Goal: Download file/media

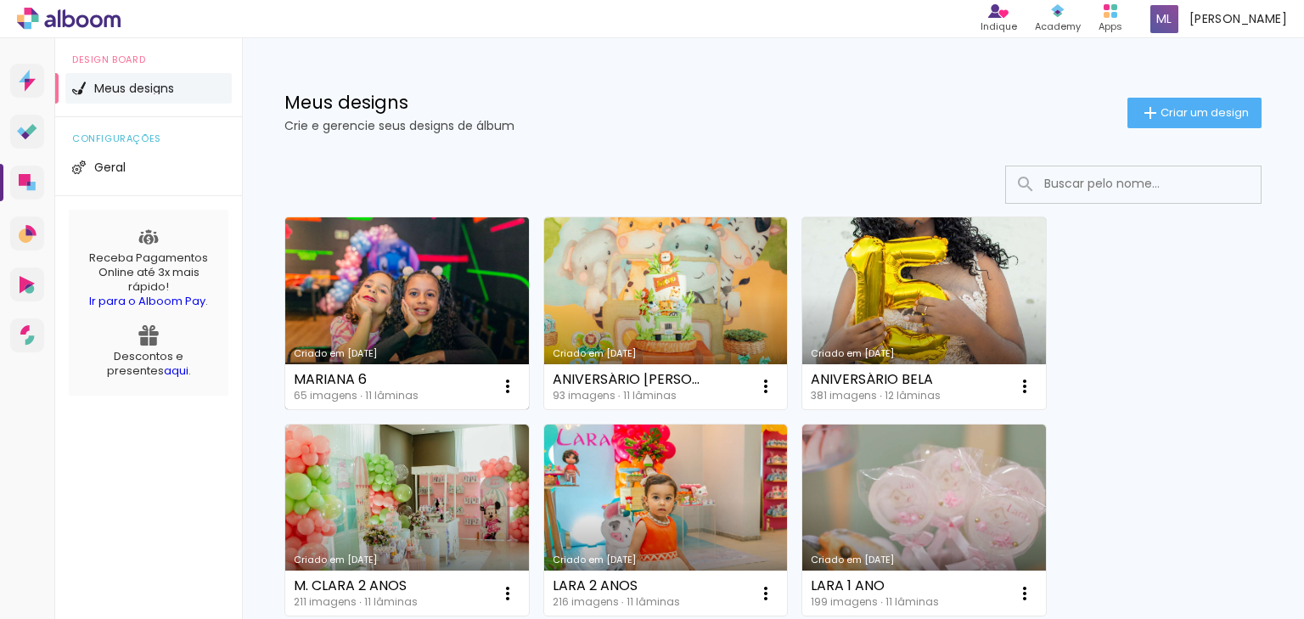
click at [377, 270] on link "Criado em [DATE]" at bounding box center [407, 313] width 244 height 192
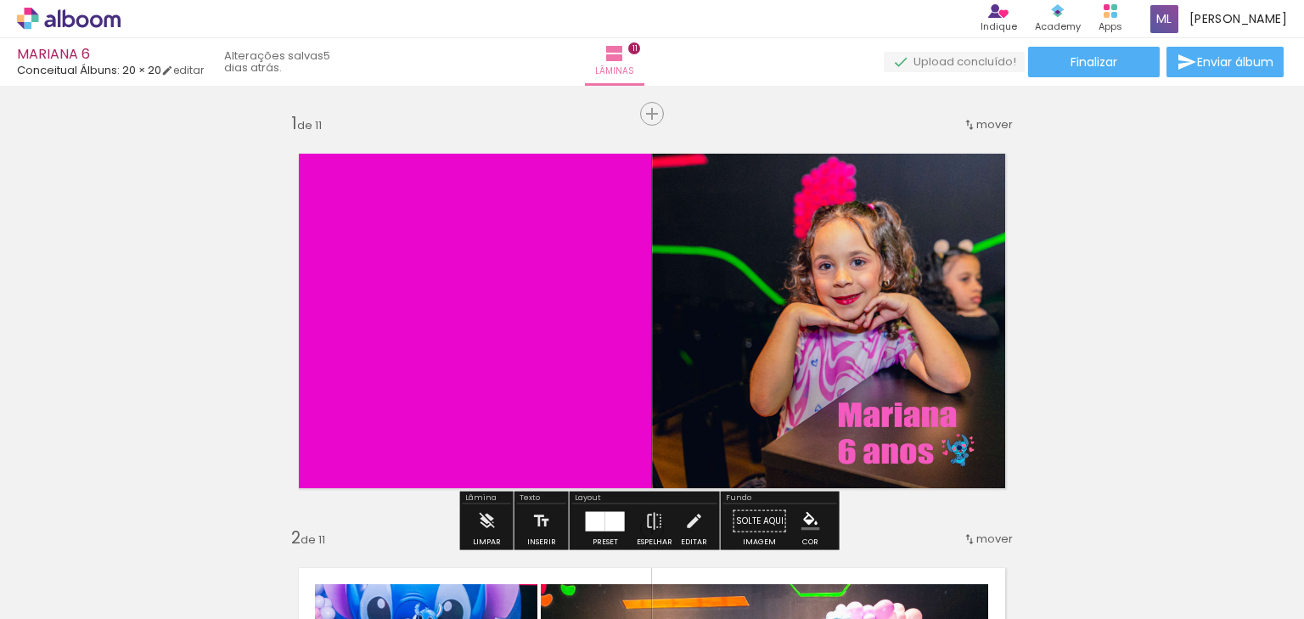
click at [883, 256] on quentale-photo at bounding box center [838, 321] width 372 height 372
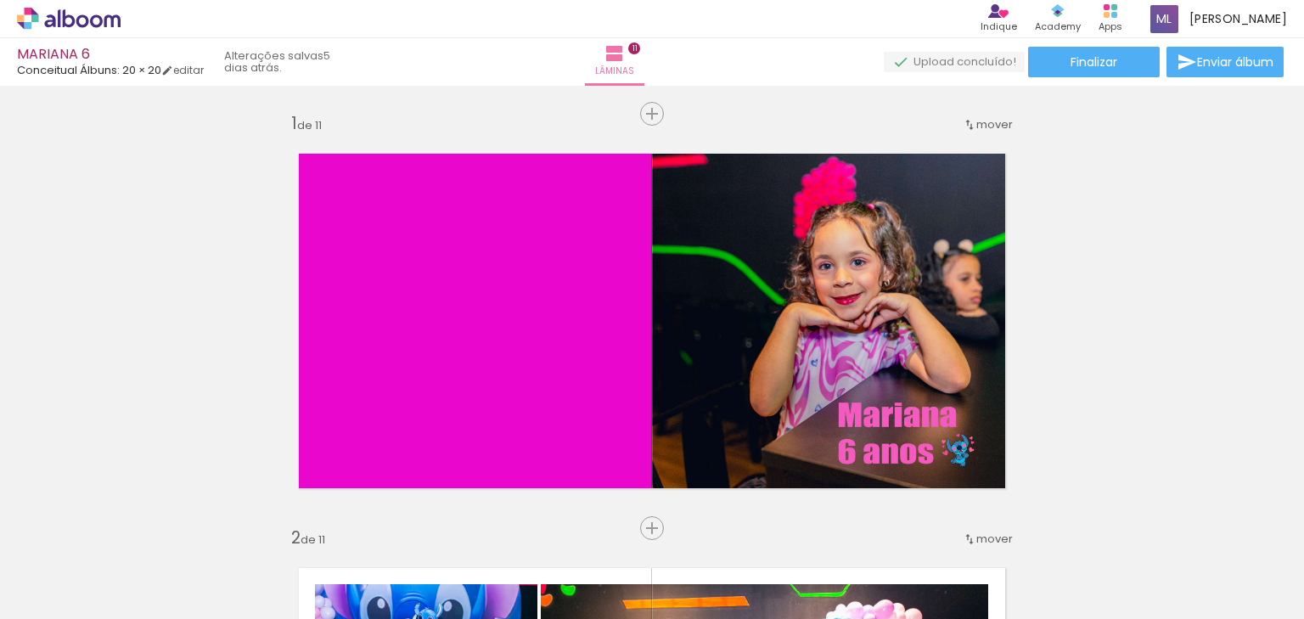
scroll to position [0, 5019]
click at [0, 0] on span "Adicionar Fotos" at bounding box center [0, 0] width 0 height 0
click at [0, 0] on input "file" at bounding box center [0, 0] width 0 height 0
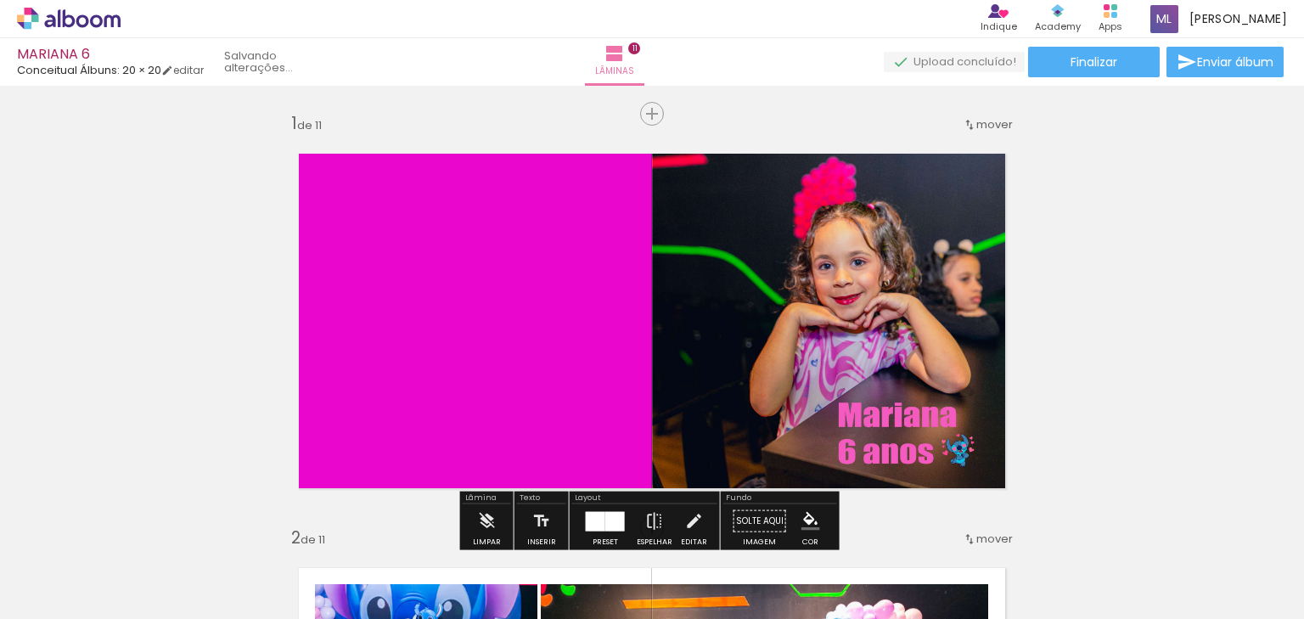
scroll to position [0, 5114]
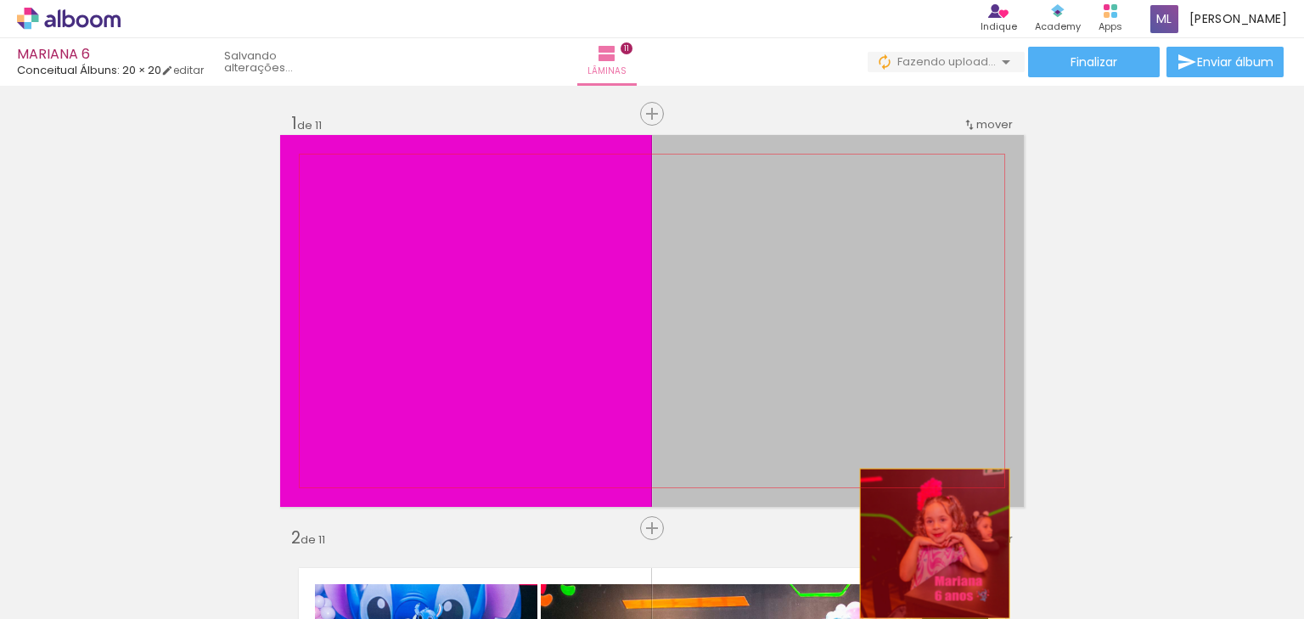
drag, startPoint x: 883, startPoint y: 367, endPoint x: 929, endPoint y: 543, distance: 182.6
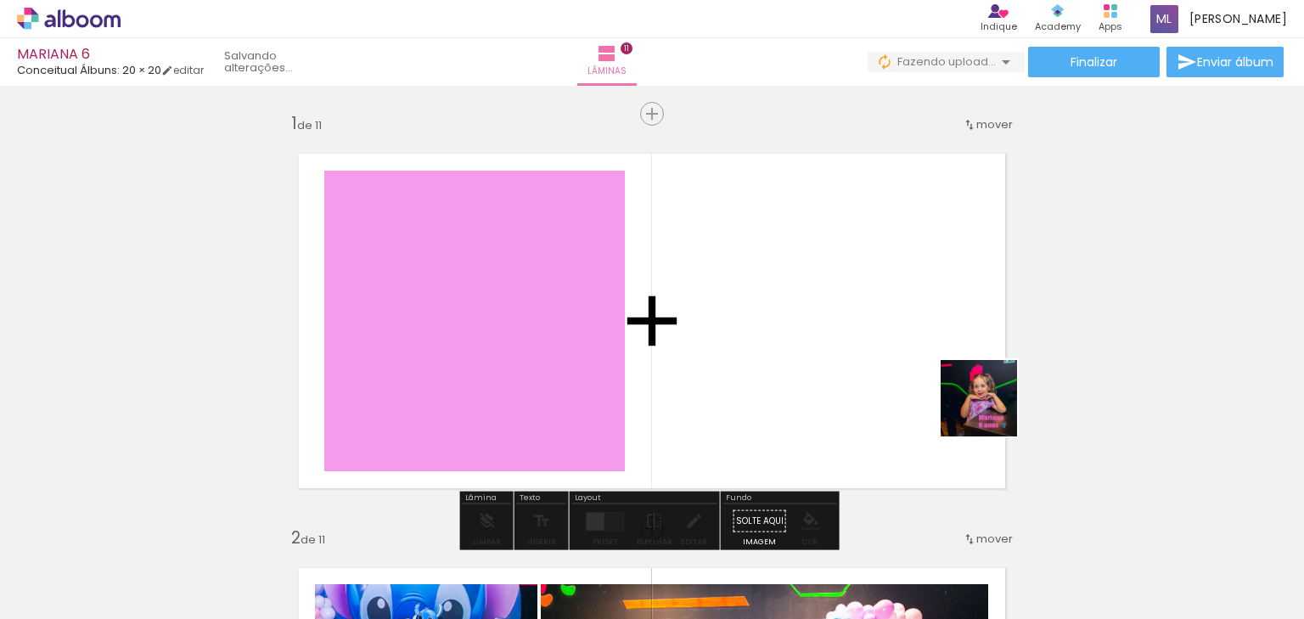
drag, startPoint x: 1219, startPoint y: 569, endPoint x: 944, endPoint y: 386, distance: 330.1
click at [944, 387] on quentale-workspace at bounding box center [652, 309] width 1304 height 619
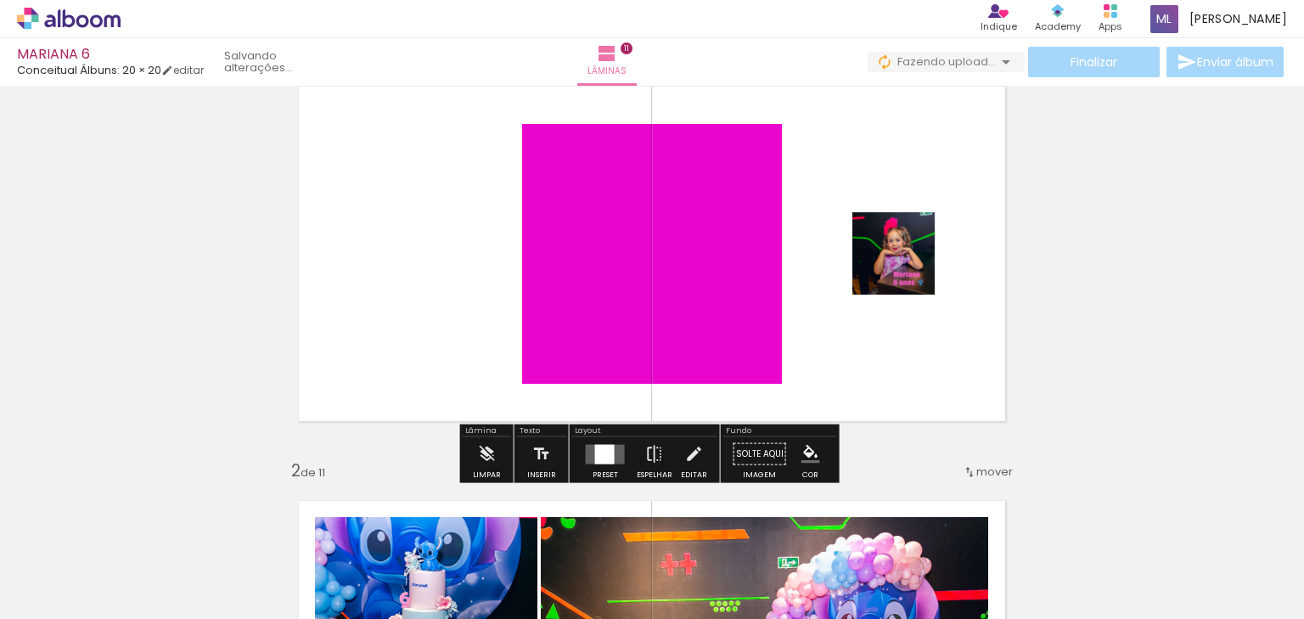
scroll to position [68, 0]
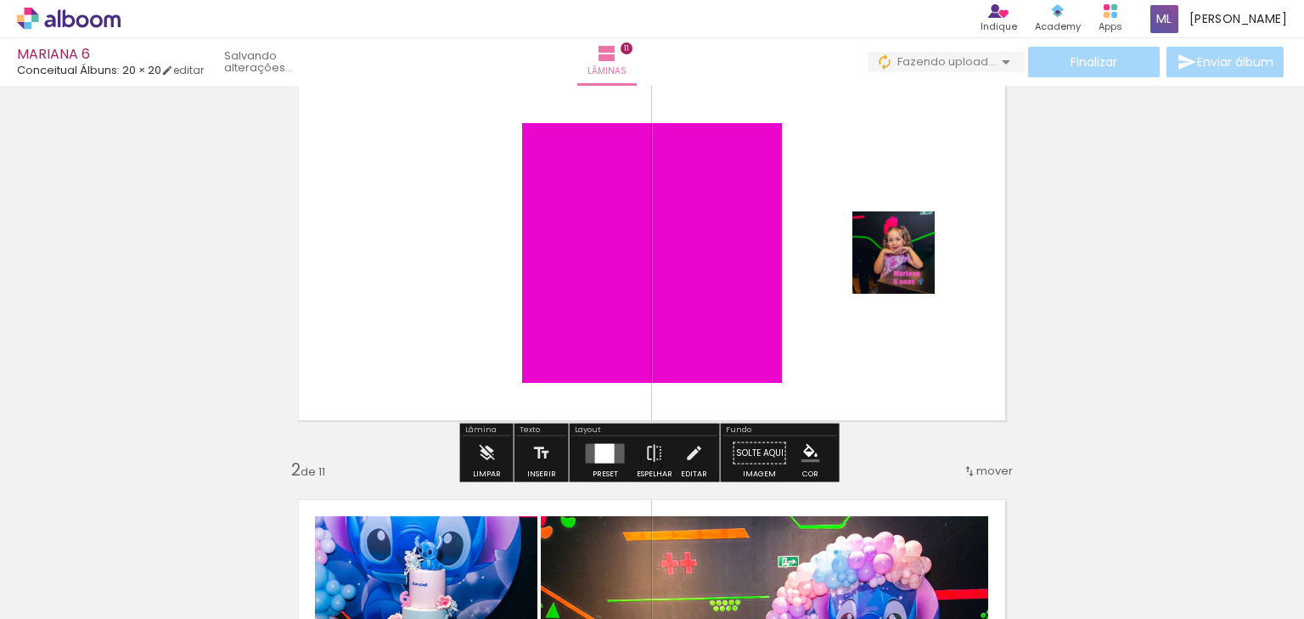
click at [615, 452] on quentale-layouter at bounding box center [605, 453] width 39 height 20
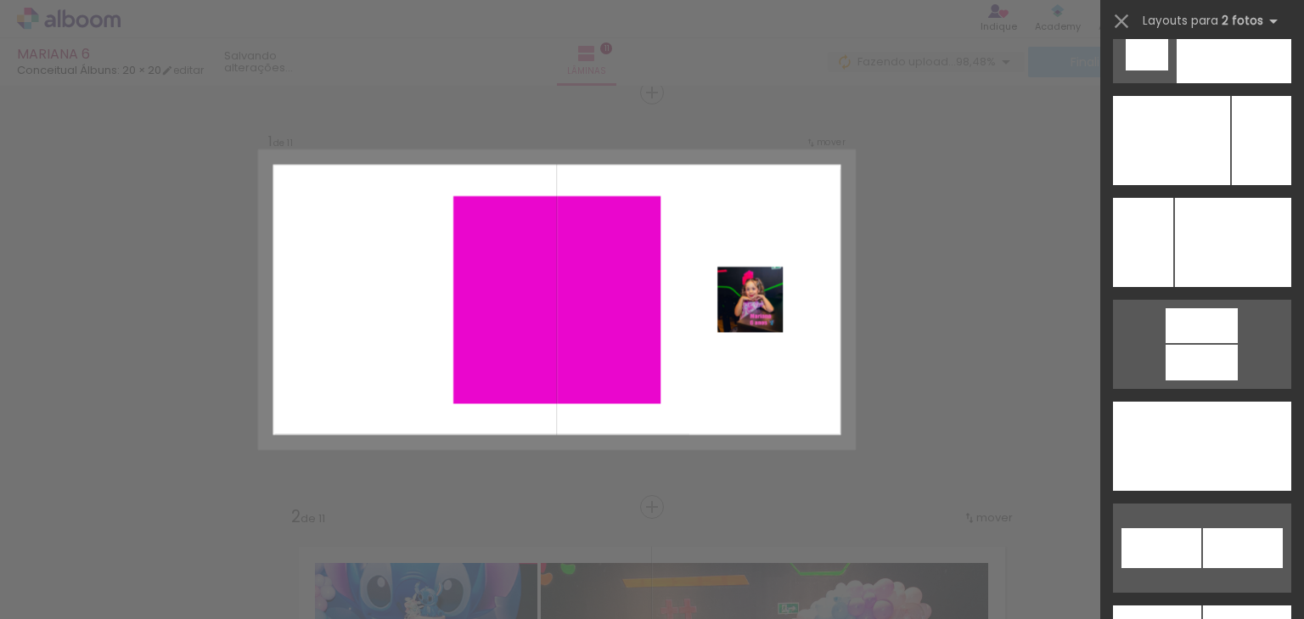
scroll to position [7450, 0]
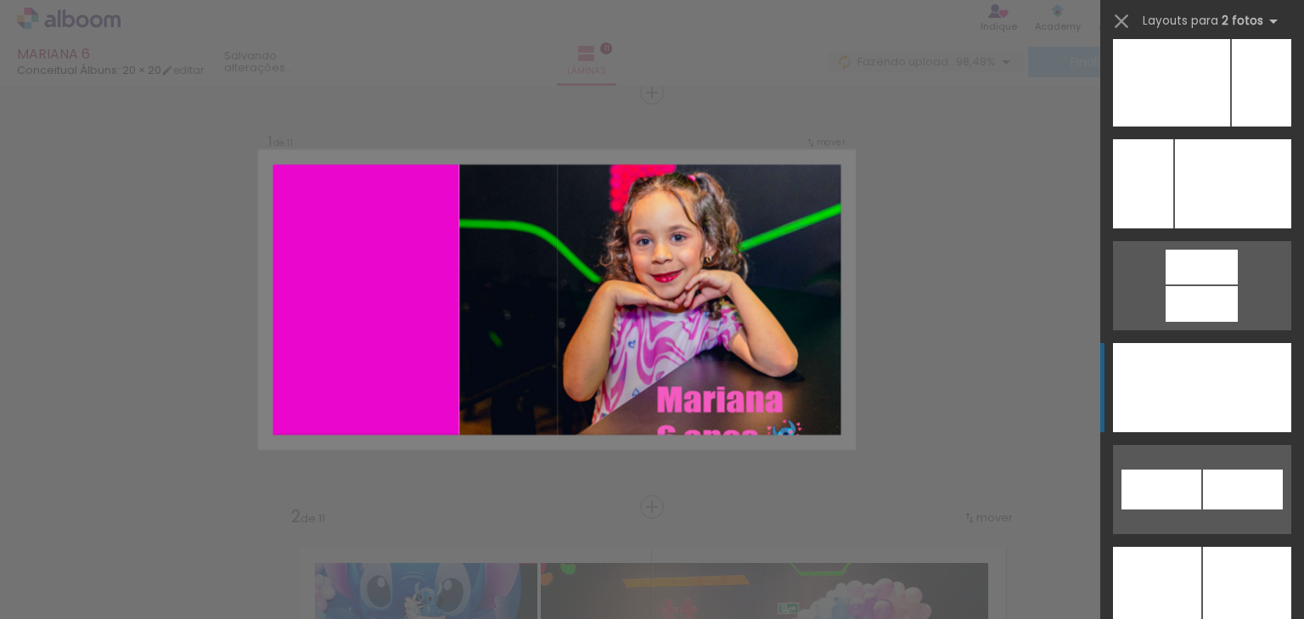
click at [1233, 414] on div at bounding box center [1233, 387] width 116 height 89
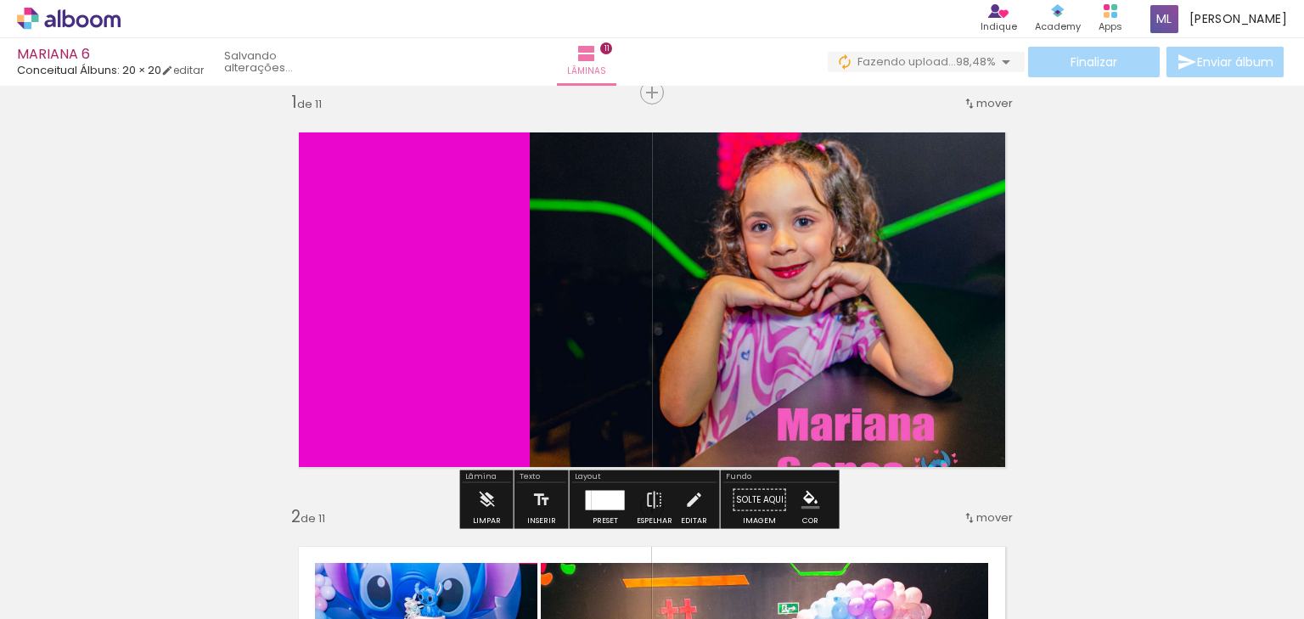
click at [608, 502] on div at bounding box center [608, 500] width 33 height 20
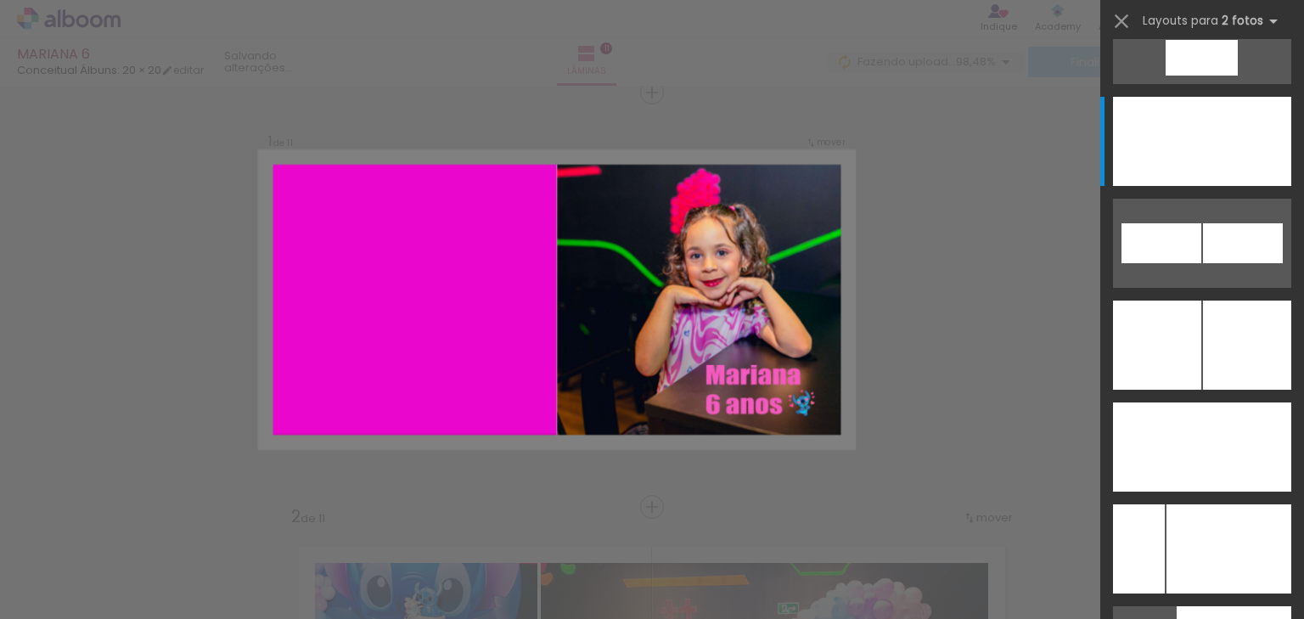
scroll to position [7654, 0]
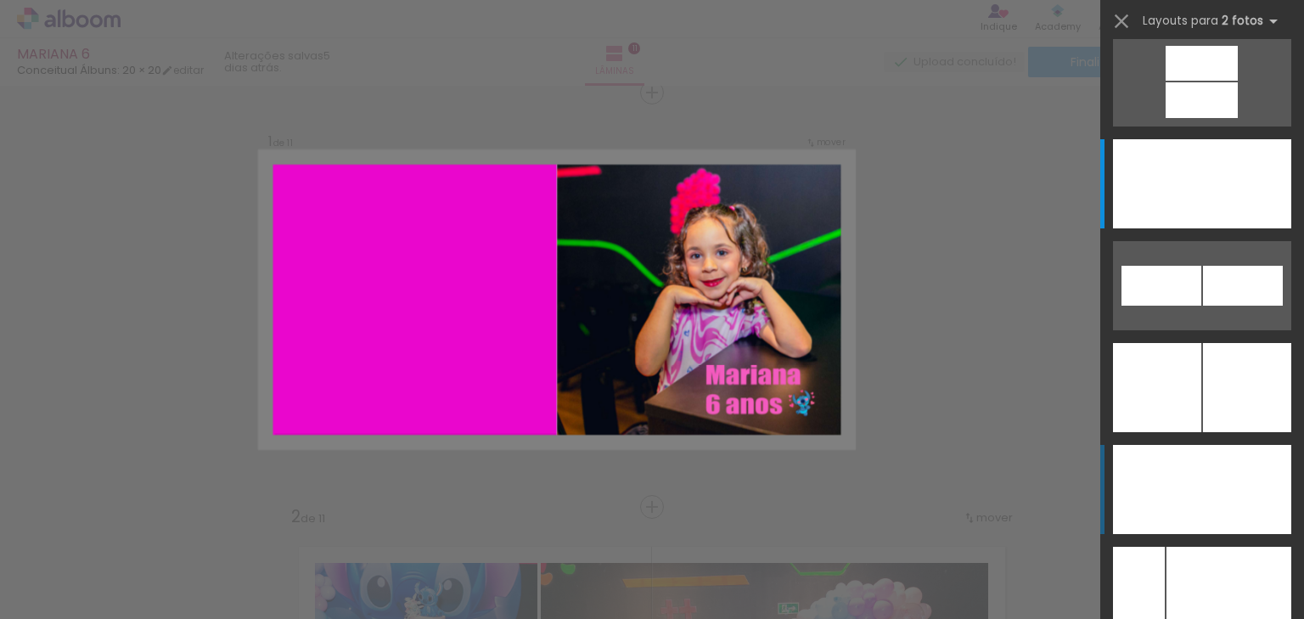
click at [1203, 474] on div at bounding box center [1246, 489] width 89 height 89
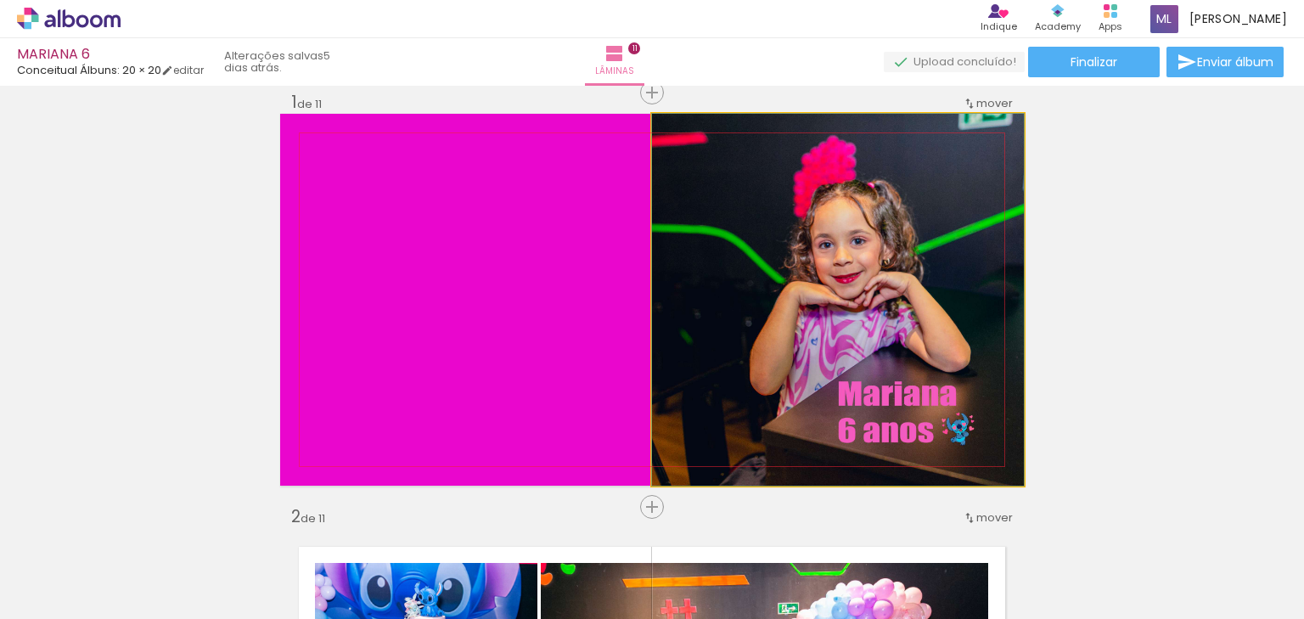
click at [918, 222] on quentale-photo at bounding box center [838, 300] width 372 height 372
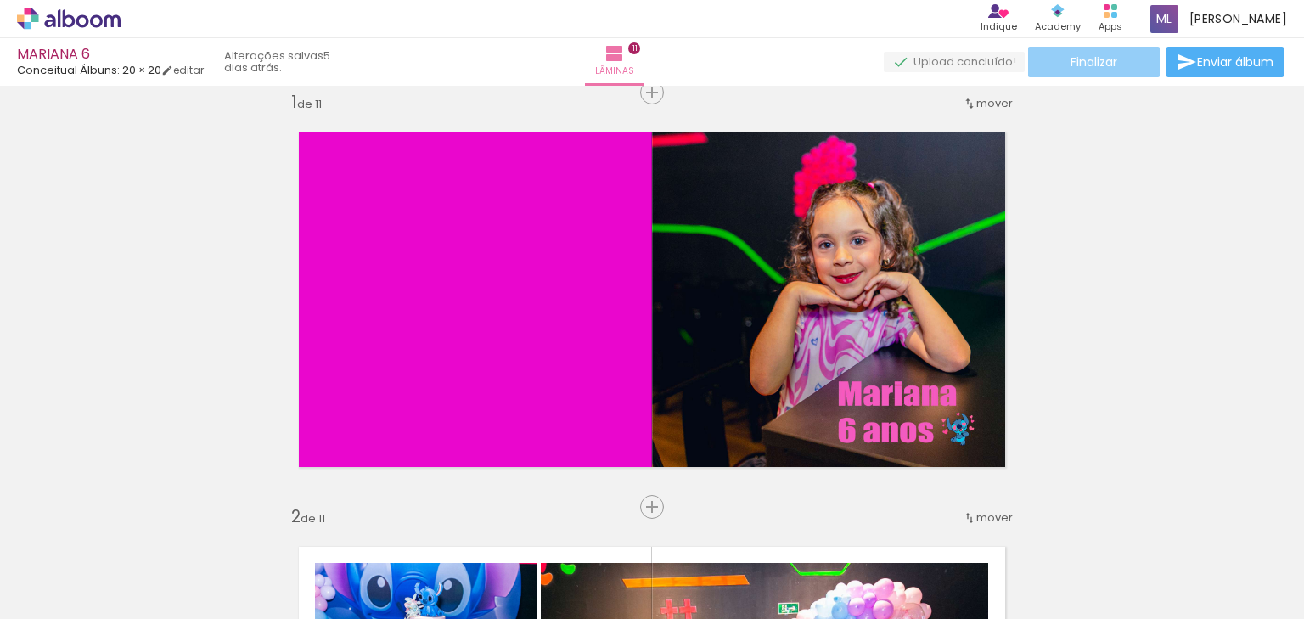
click at [1120, 63] on paper-button "Finalizar" at bounding box center [1094, 62] width 132 height 31
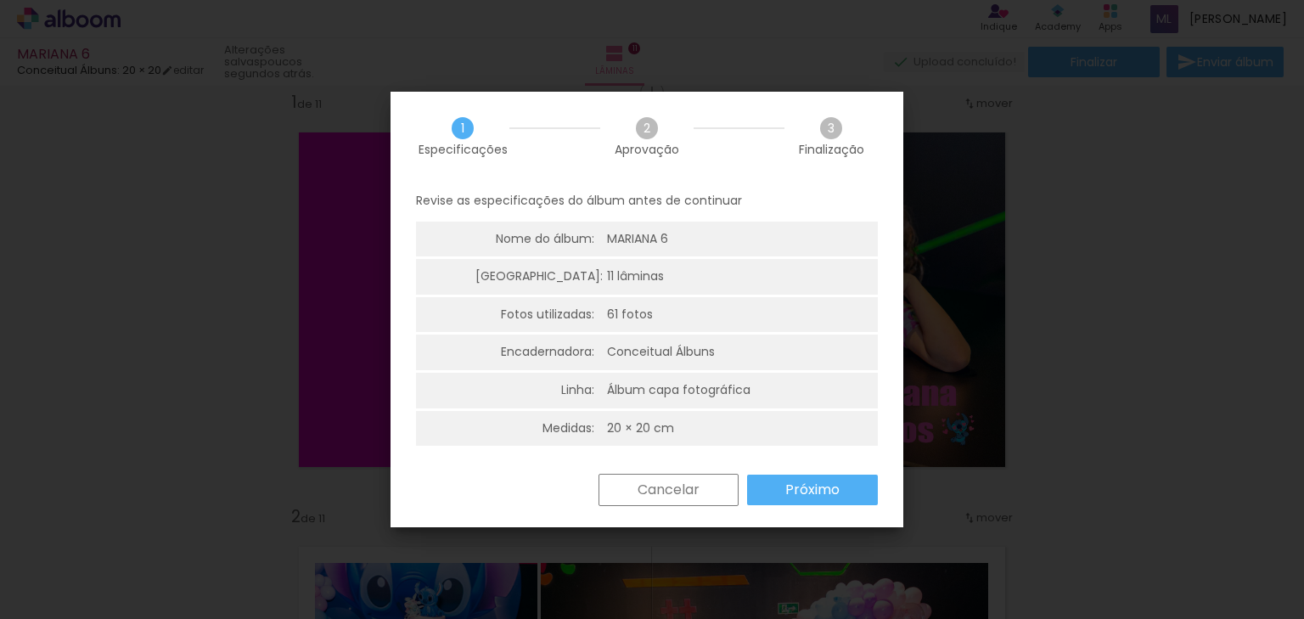
click at [0, 0] on slot "Próximo" at bounding box center [0, 0] width 0 height 0
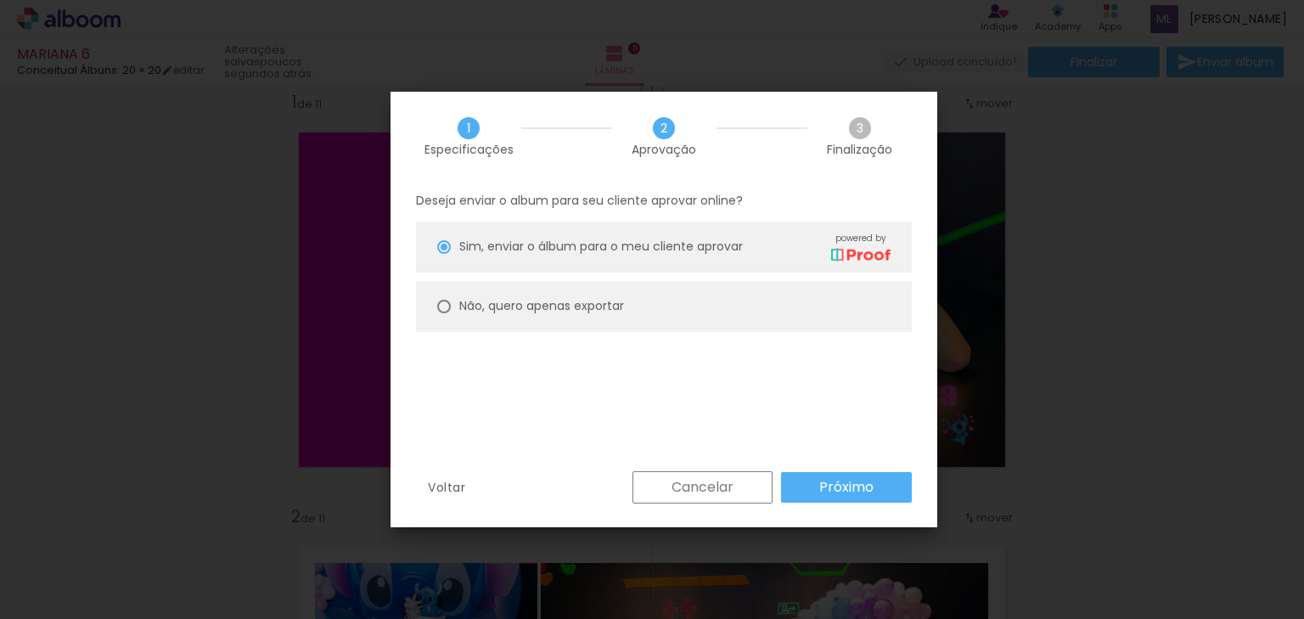
click at [0, 0] on slot "Não, quero apenas exportar" at bounding box center [0, 0] width 0 height 0
type paper-radio-button "on"
click at [817, 489] on paper-button "Próximo" at bounding box center [846, 487] width 131 height 31
type input "Alta, 300 DPI"
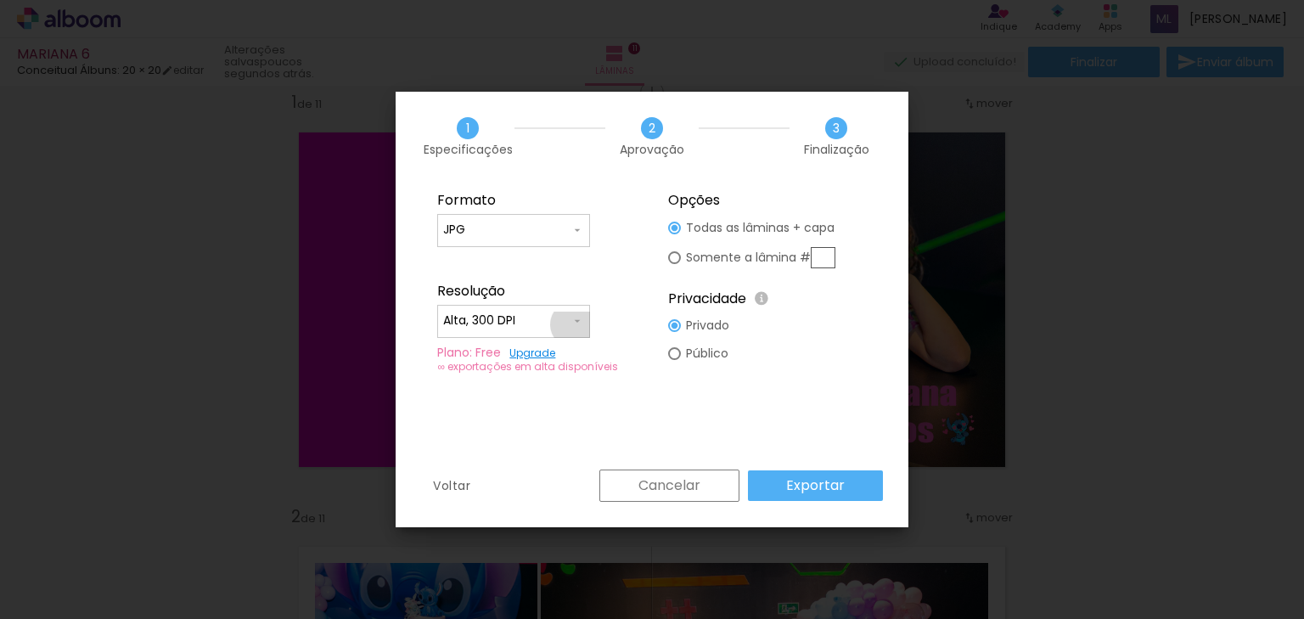
click at [0, 0] on iron-icon at bounding box center [0, 0] width 0 height 0
click at [0, 0] on div "Resolução" at bounding box center [0, 0] width 0 height 0
click at [0, 0] on slot "Exportar" at bounding box center [0, 0] width 0 height 0
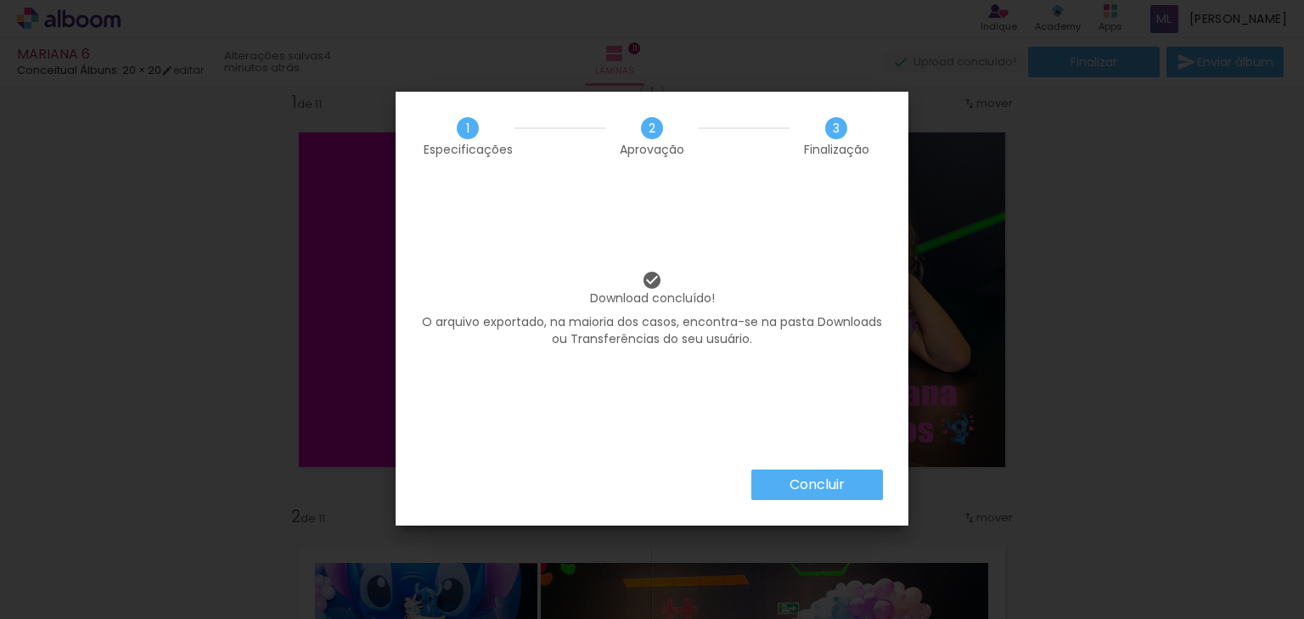
scroll to position [0, 5114]
click at [0, 0] on slot "Concluir" at bounding box center [0, 0] width 0 height 0
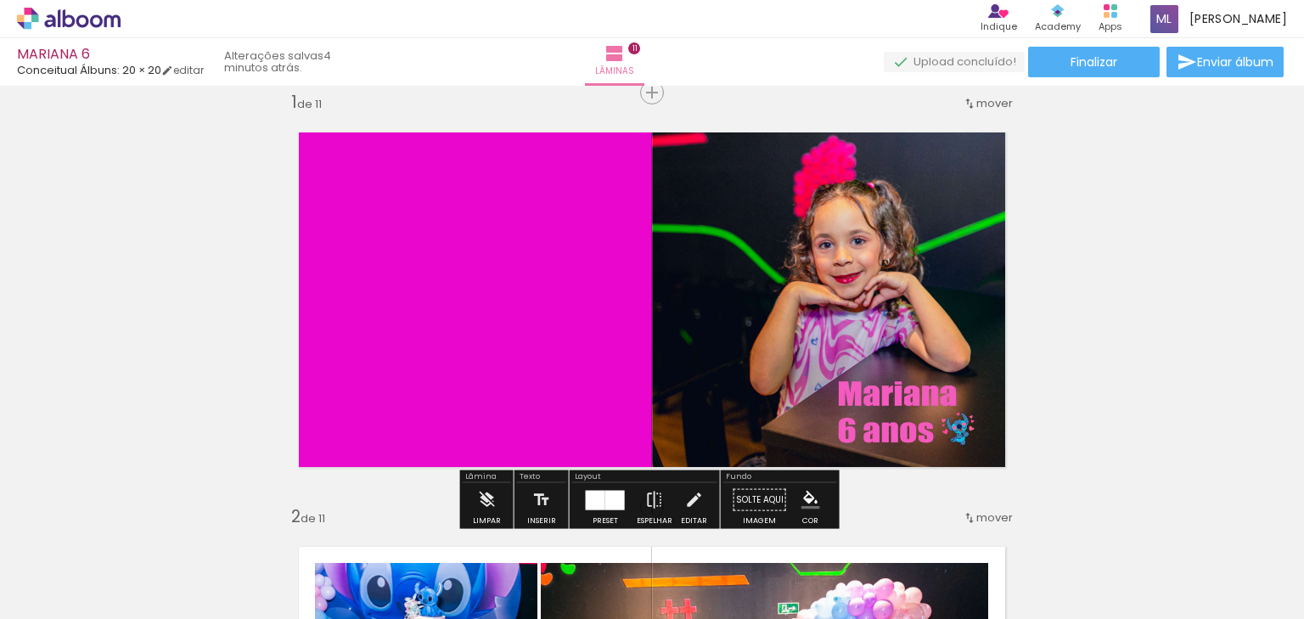
scroll to position [0, 5114]
click at [1098, 67] on span "Finalizar" at bounding box center [1093, 62] width 47 height 12
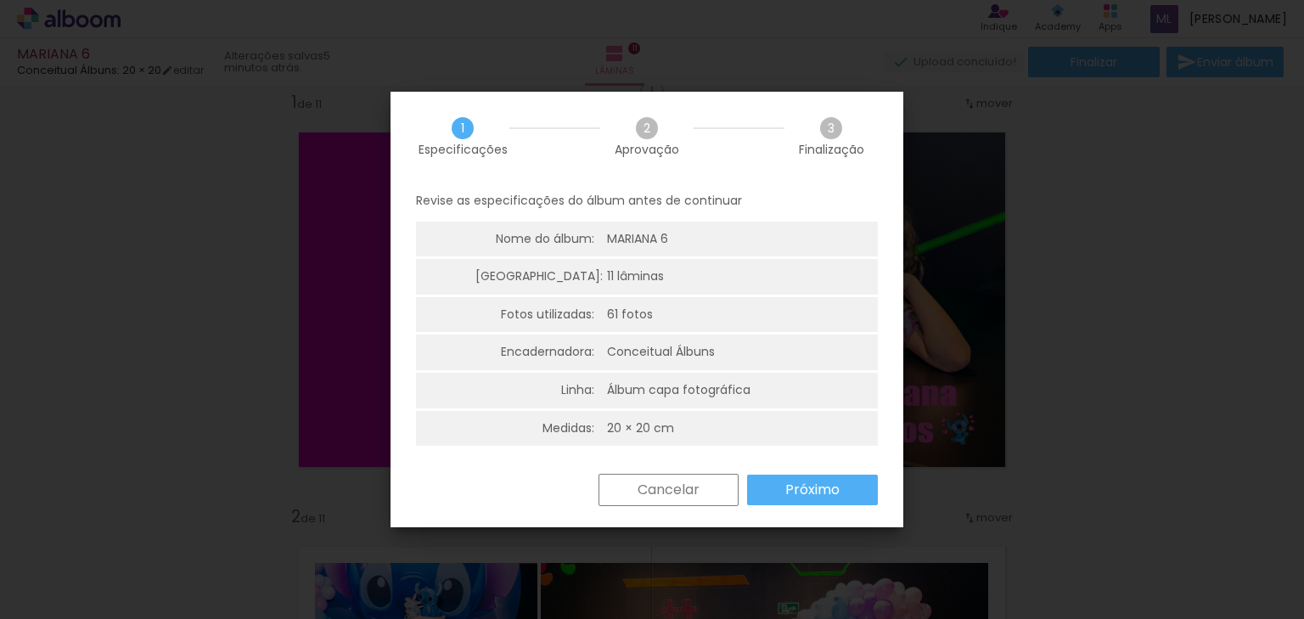
click at [0, 0] on slot "Próximo" at bounding box center [0, 0] width 0 height 0
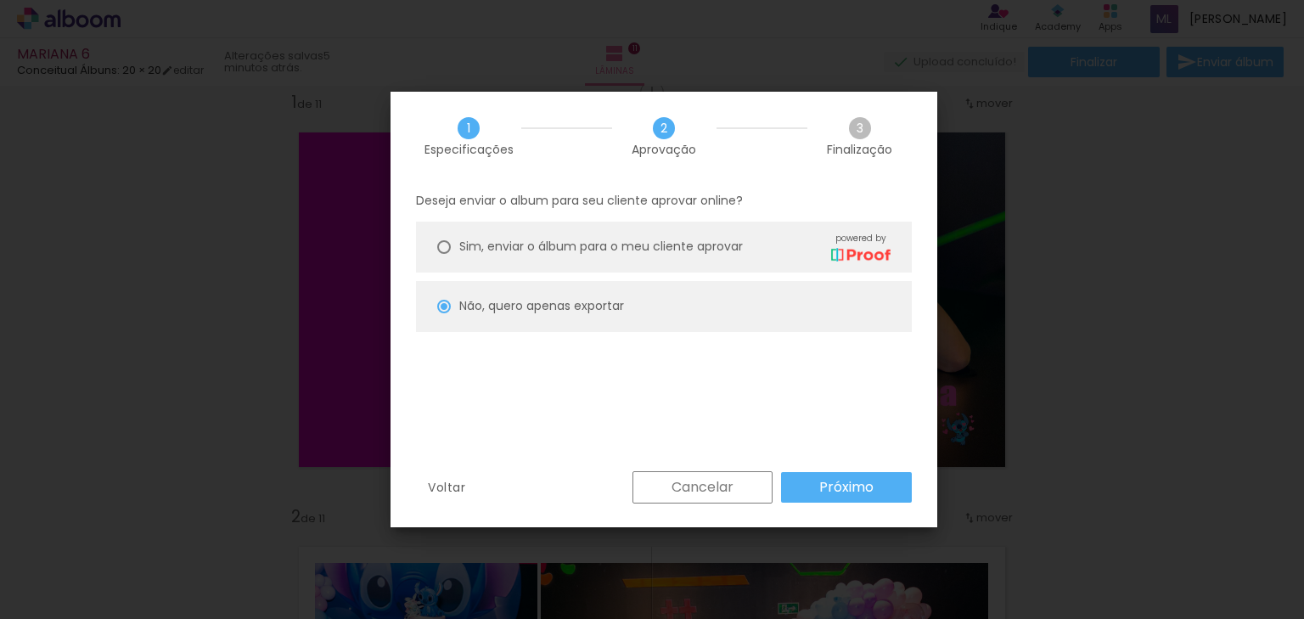
click at [818, 486] on paper-button "Próximo" at bounding box center [846, 487] width 131 height 31
type input "Alta, 300 DPI"
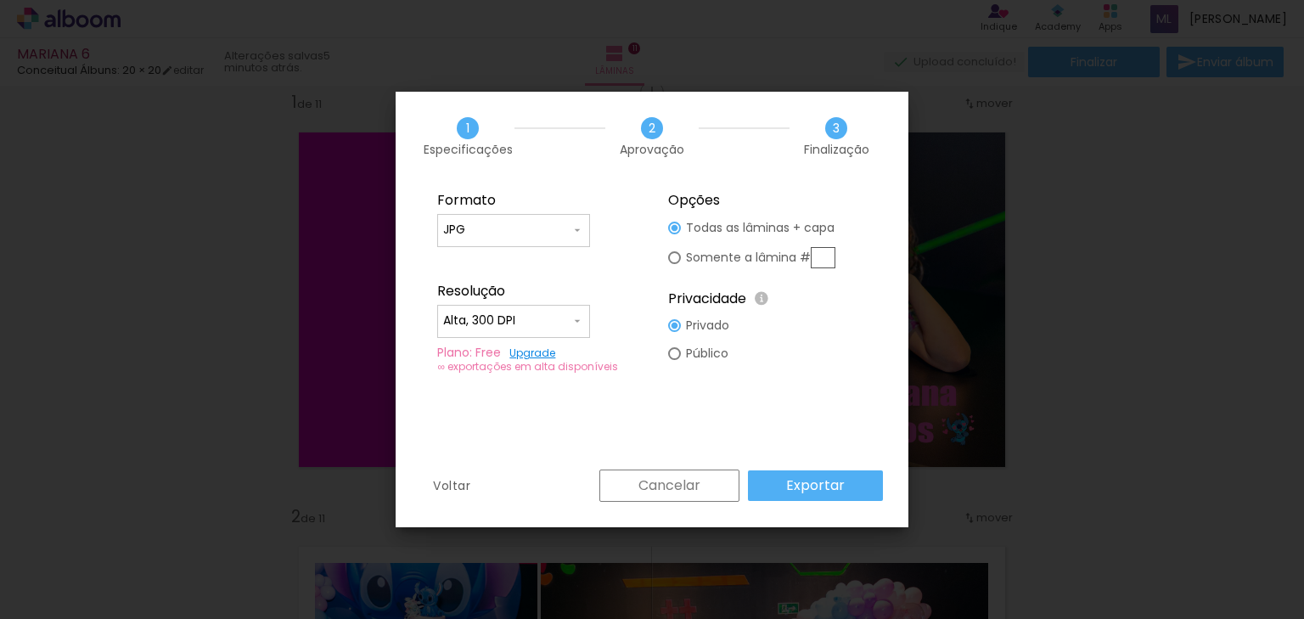
click at [783, 482] on paper-button "Exportar" at bounding box center [815, 485] width 135 height 31
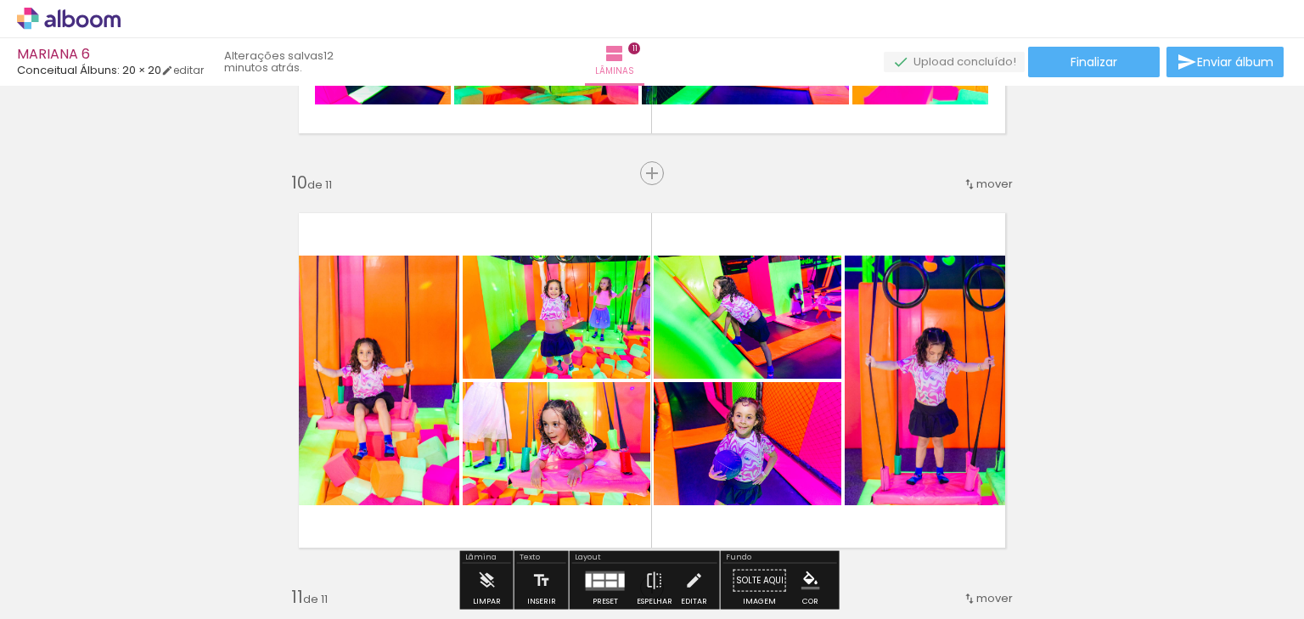
scroll to position [3735, 0]
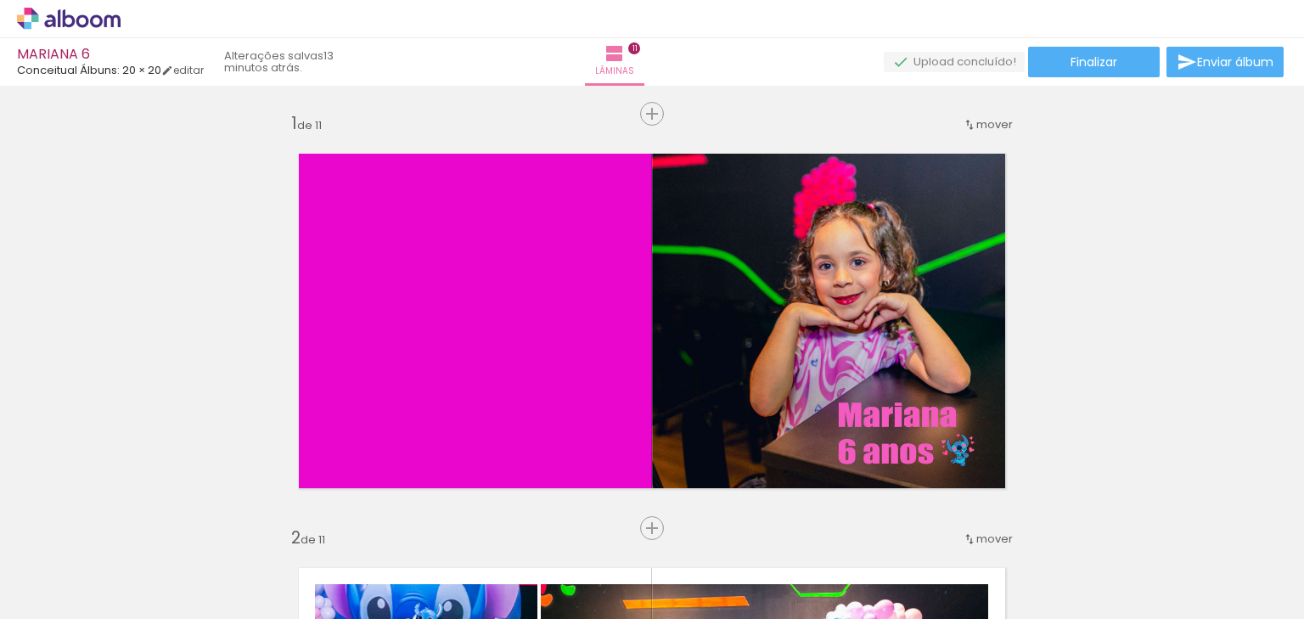
scroll to position [3735, 0]
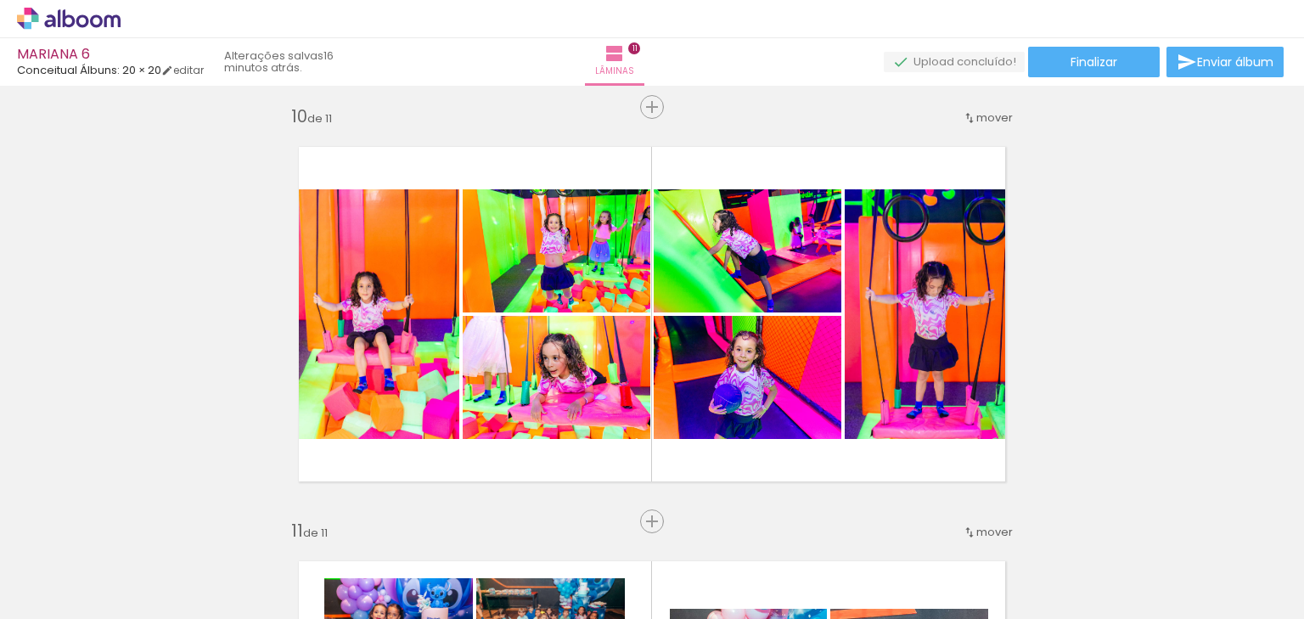
click at [64, 21] on icon at bounding box center [69, 18] width 13 height 18
